Goal: Consume media (video, audio): Consume media (video, audio)

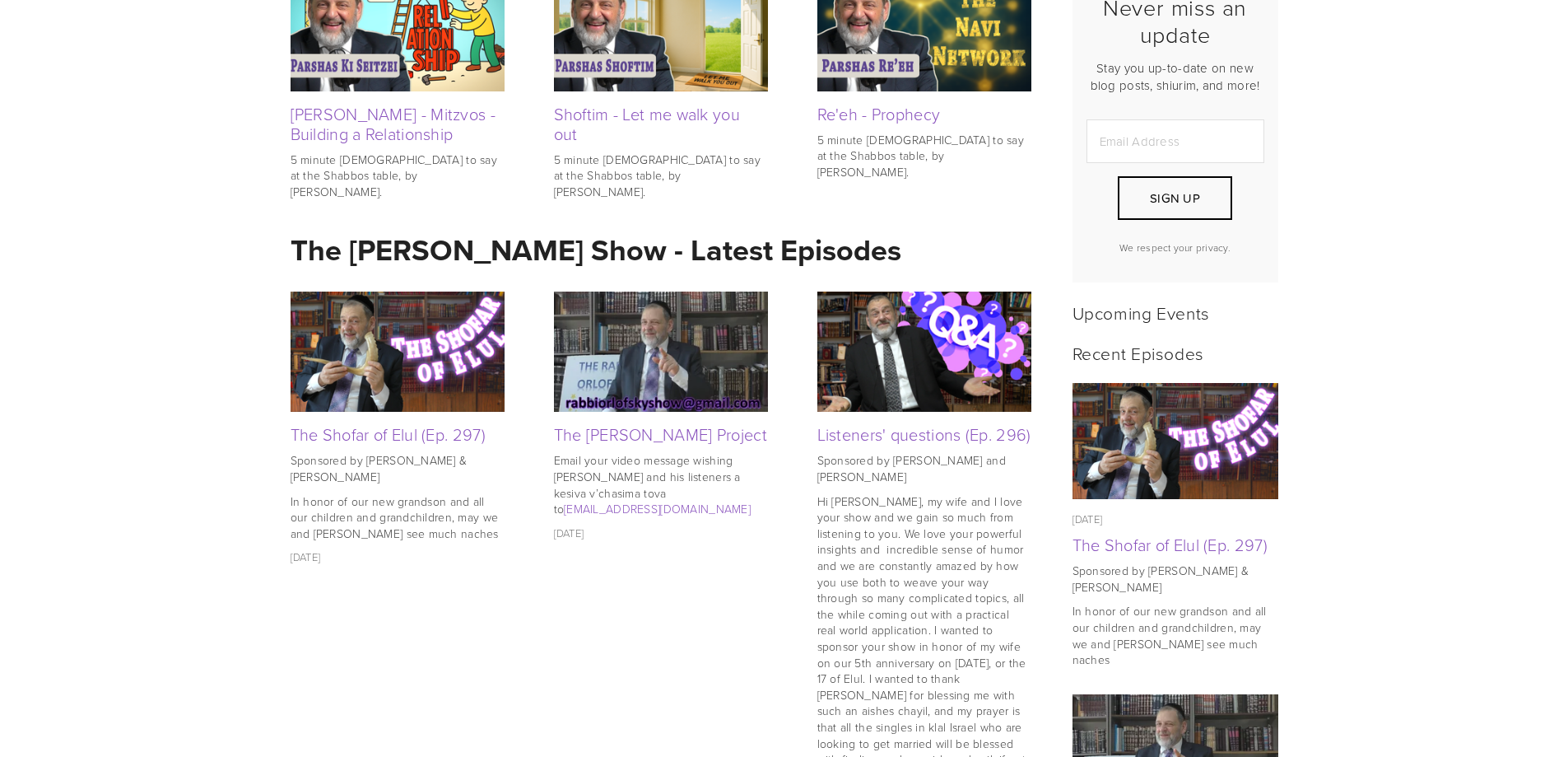
scroll to position [494, 0]
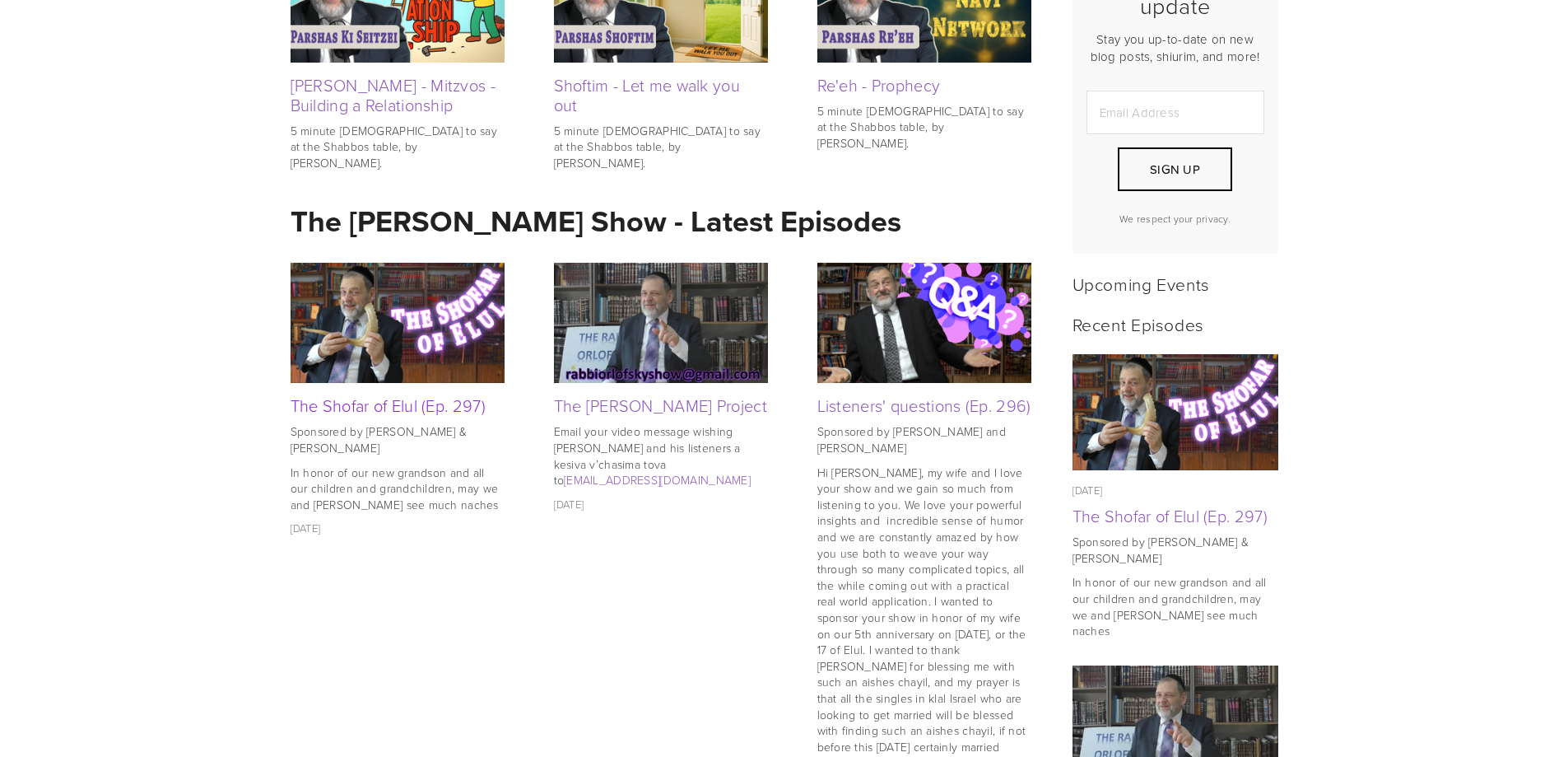
click at [354, 408] on link "The Shofar of Elul (Ep. 297)" at bounding box center [388, 404] width 195 height 23
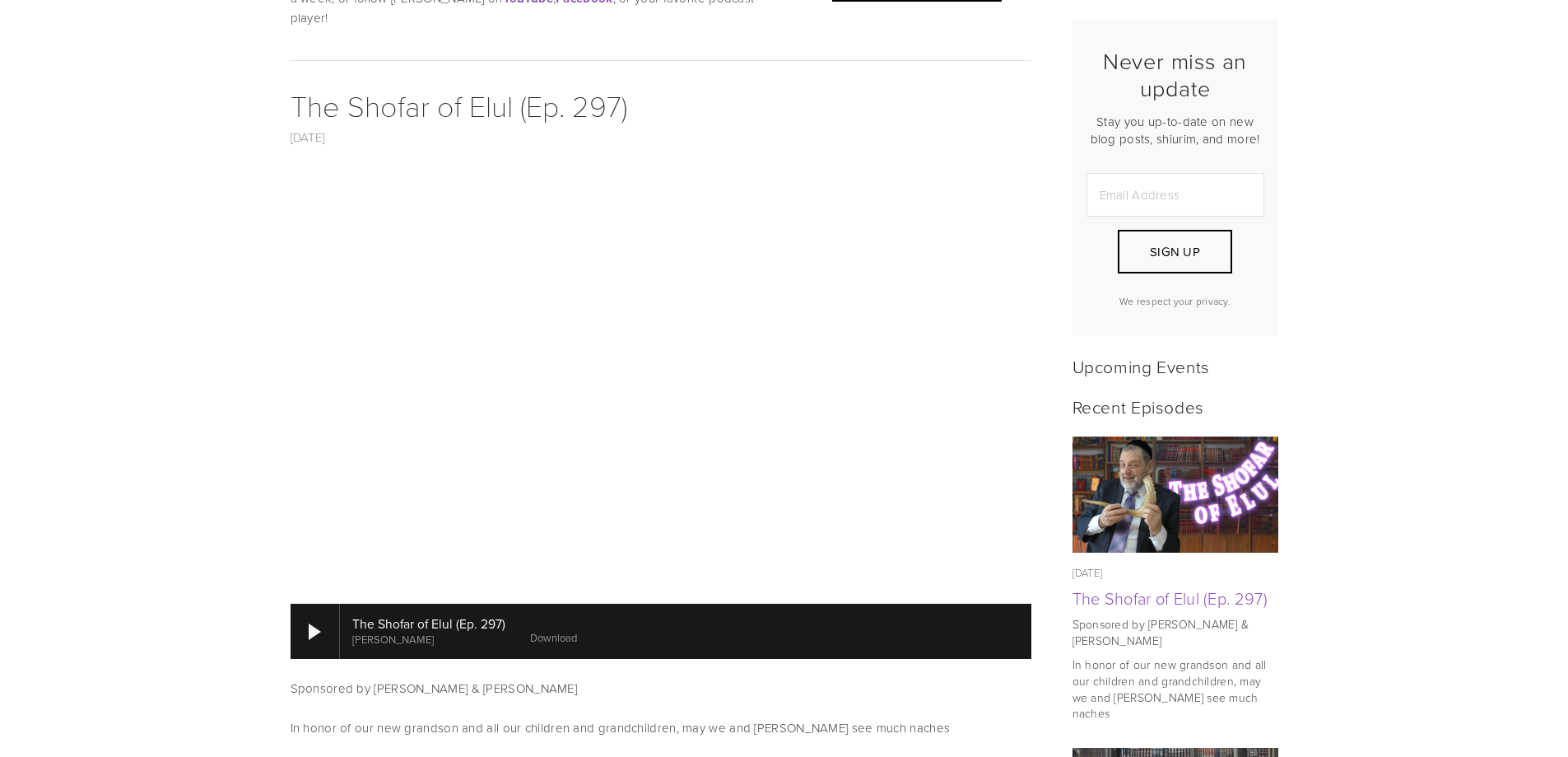
scroll to position [824, 0]
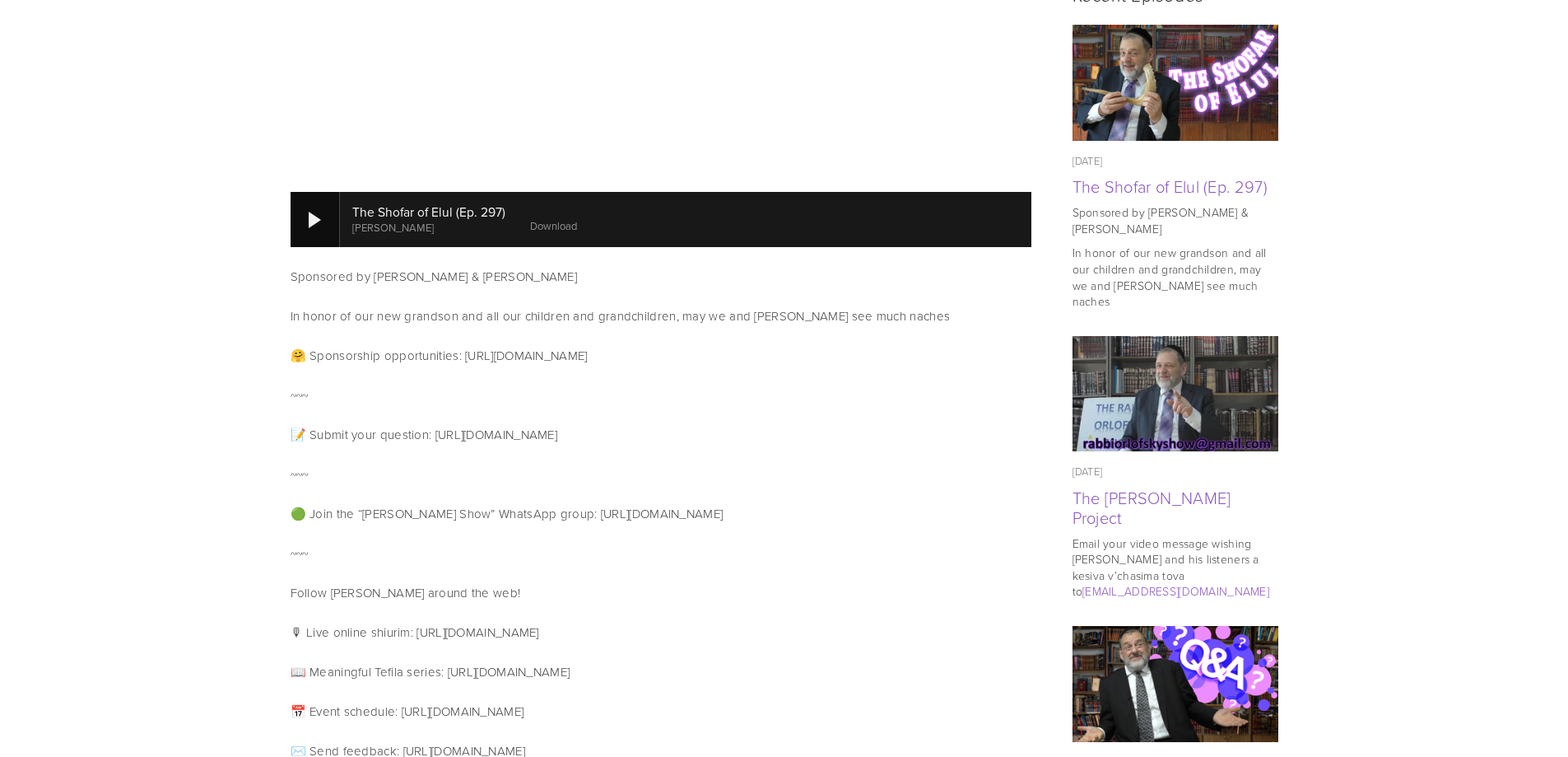
click at [315, 212] on div at bounding box center [315, 220] width 12 height 17
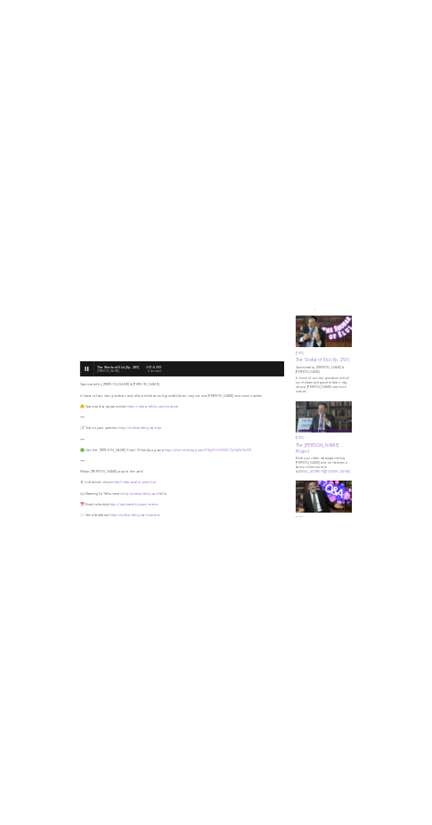
scroll to position [174, 0]
